Goal: Check status: Check status

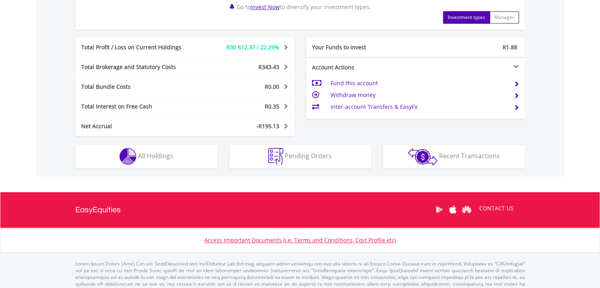
scroll to position [395, 0]
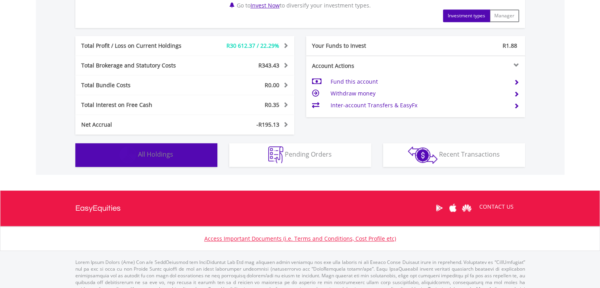
click at [189, 150] on button "Holdings All Holdings" at bounding box center [146, 155] width 142 height 24
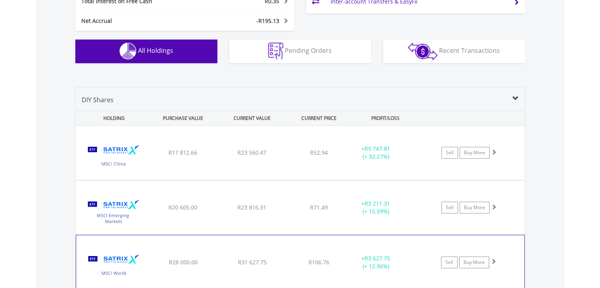
scroll to position [584, 0]
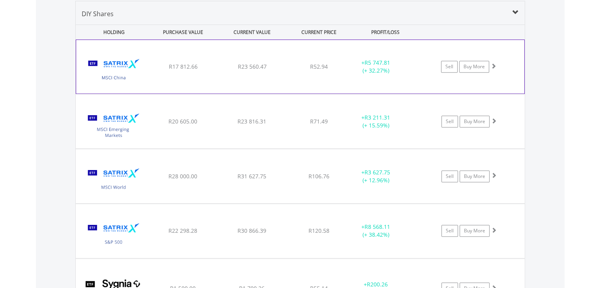
click at [494, 64] on span at bounding box center [494, 66] width 6 height 6
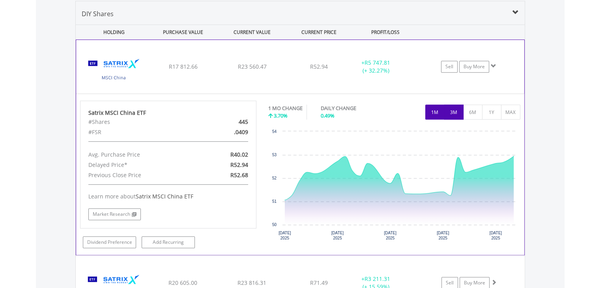
click at [461, 111] on button "3M" at bounding box center [453, 112] width 19 height 15
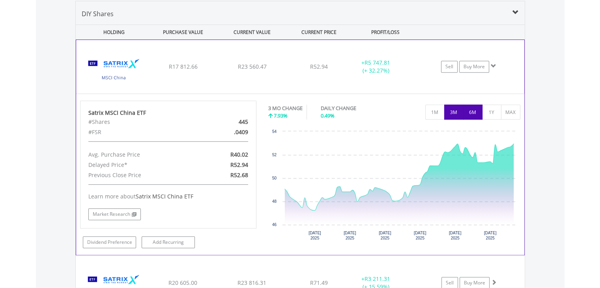
click at [474, 115] on button "6M" at bounding box center [472, 112] width 19 height 15
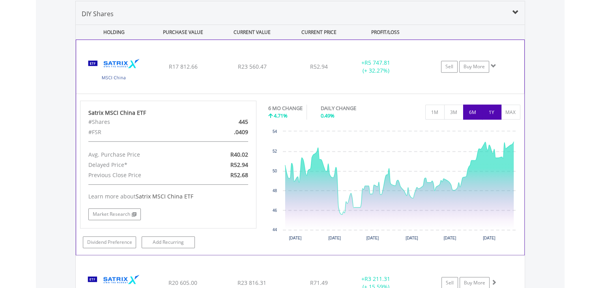
click at [485, 118] on button "1Y" at bounding box center [491, 112] width 19 height 15
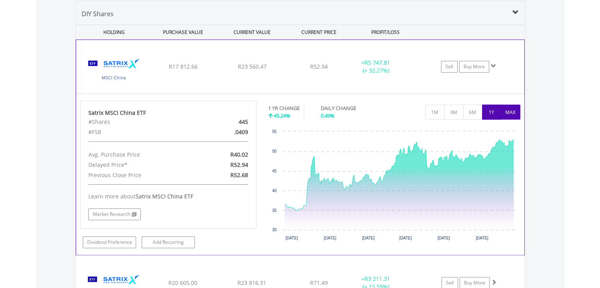
click at [512, 112] on button "MAX" at bounding box center [510, 112] width 19 height 15
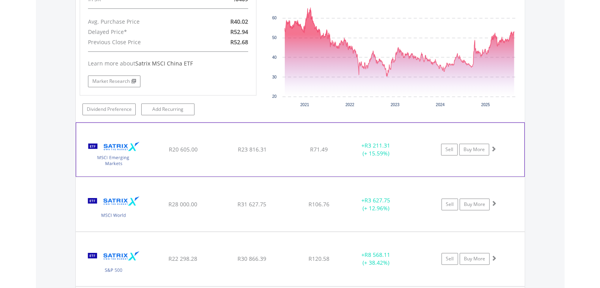
scroll to position [742, 0]
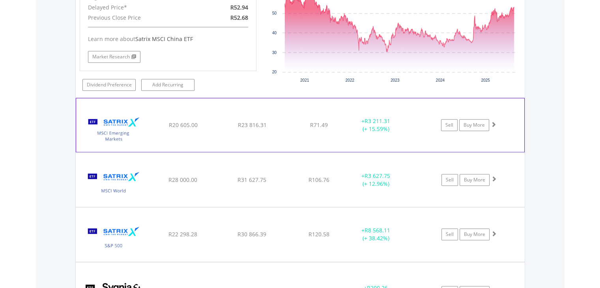
click at [494, 122] on span at bounding box center [494, 125] width 6 height 6
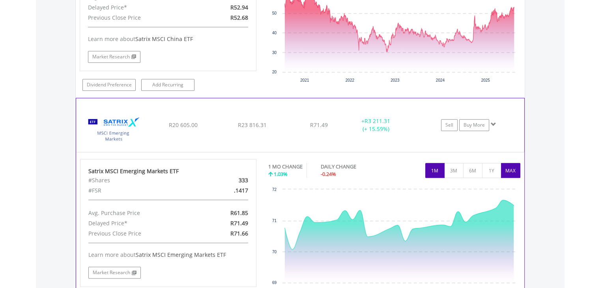
click at [511, 165] on button "MAX" at bounding box center [510, 170] width 19 height 15
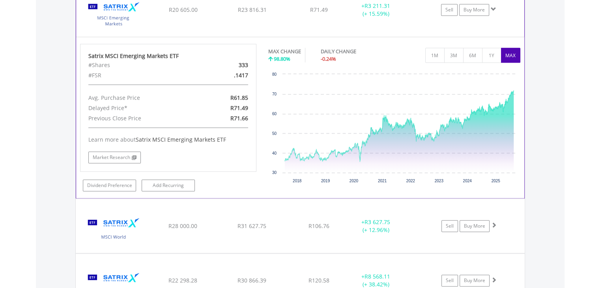
scroll to position [900, 0]
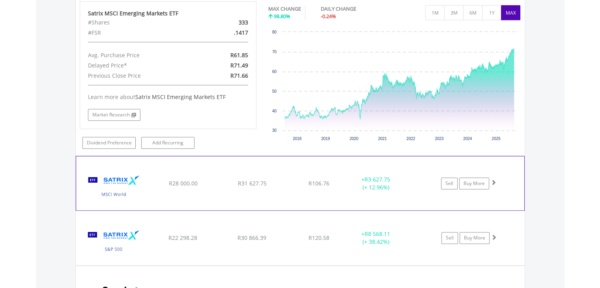
click at [494, 180] on span at bounding box center [494, 183] width 6 height 6
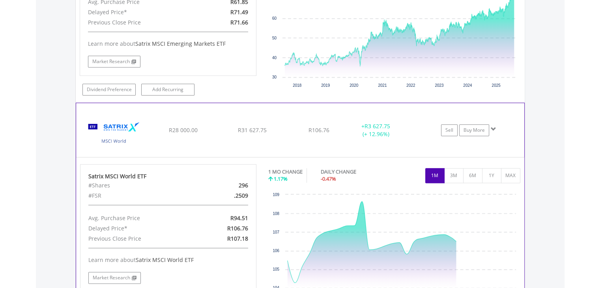
scroll to position [1018, 0]
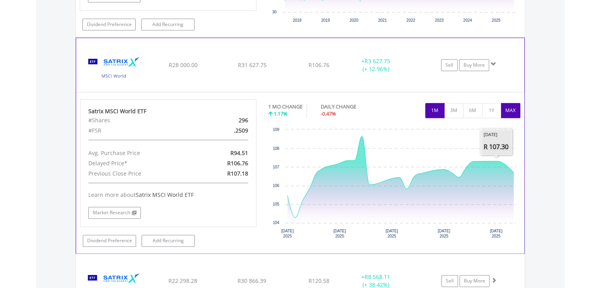
click at [505, 112] on button "MAX" at bounding box center [510, 110] width 19 height 15
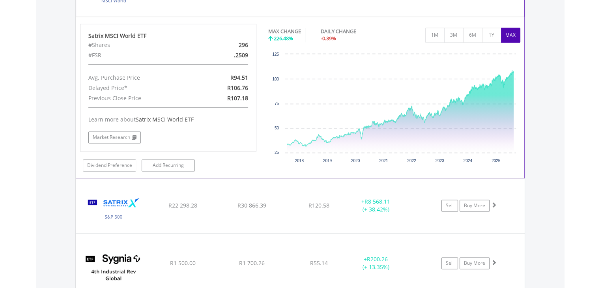
scroll to position [1097, 0]
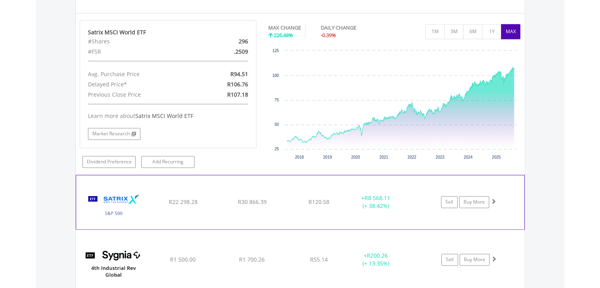
click at [492, 198] on span at bounding box center [494, 201] width 6 height 6
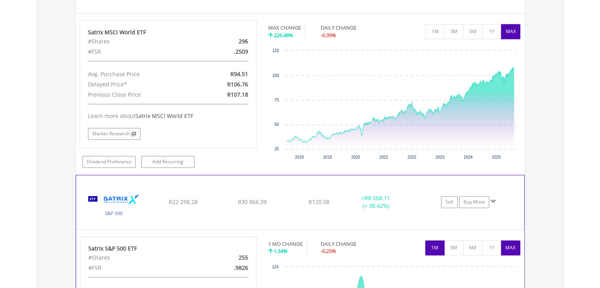
click at [509, 240] on button "MAX" at bounding box center [510, 247] width 19 height 15
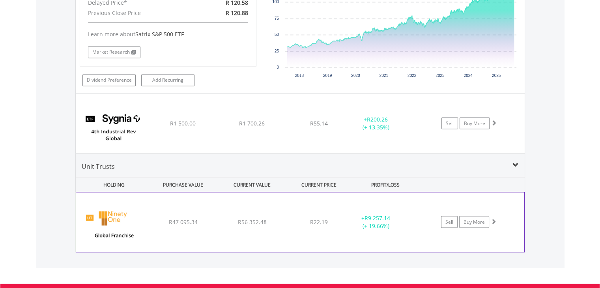
scroll to position [1453, 0]
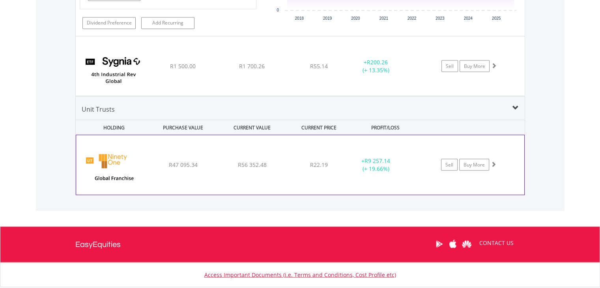
click at [494, 161] on span at bounding box center [494, 164] width 6 height 6
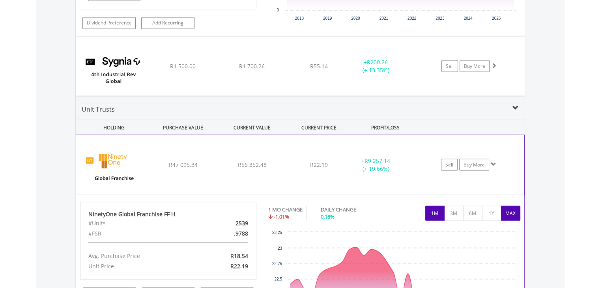
click at [505, 209] on button "MAX" at bounding box center [510, 213] width 19 height 15
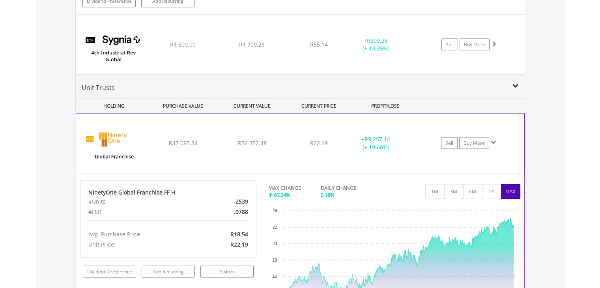
scroll to position [1610, 0]
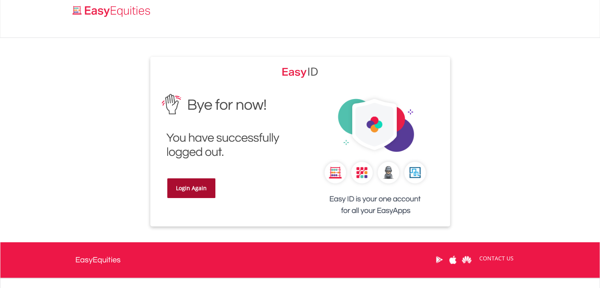
click at [189, 190] on link "Login Again" at bounding box center [191, 188] width 48 height 20
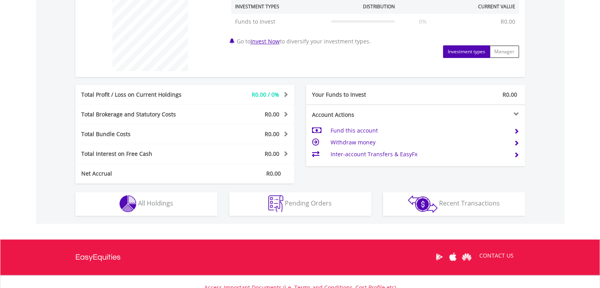
scroll to position [376, 0]
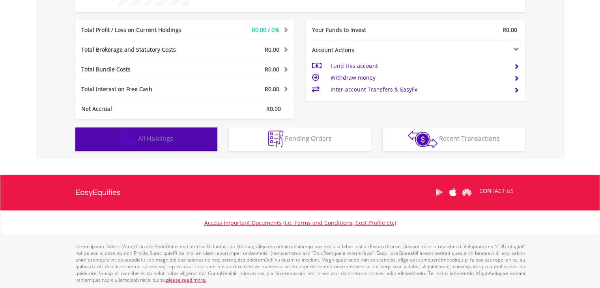
click at [164, 150] on button "Holdings All Holdings" at bounding box center [146, 139] width 142 height 24
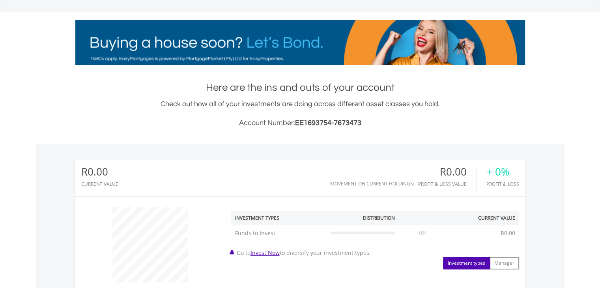
scroll to position [0, 0]
